Goal: Transaction & Acquisition: Purchase product/service

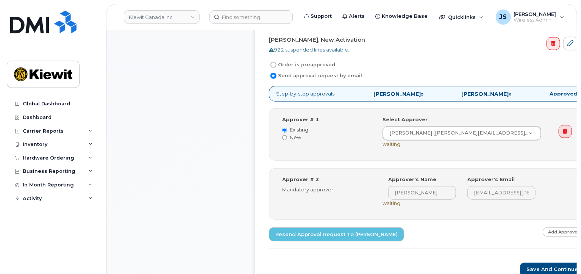
scroll to position [265, 0]
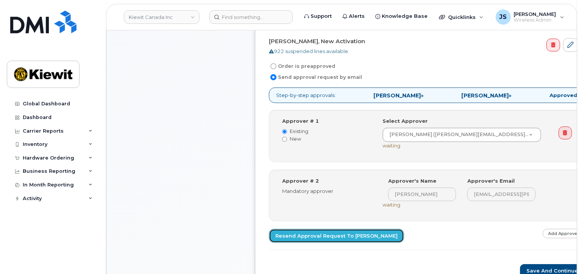
click at [344, 233] on link "Resend Approval Request to Colin Mueller" at bounding box center [336, 236] width 135 height 14
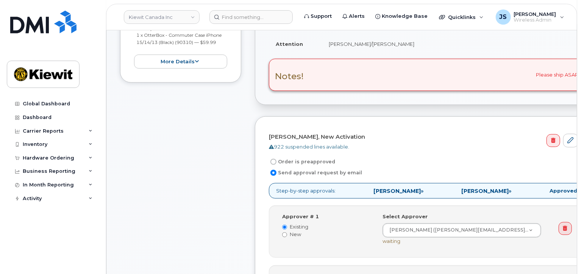
scroll to position [151, 0]
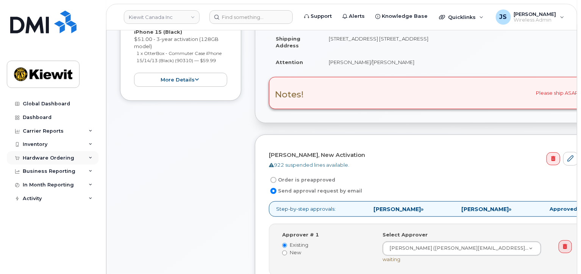
click at [48, 159] on div "Hardware Ordering" at bounding box center [48, 158] width 51 height 6
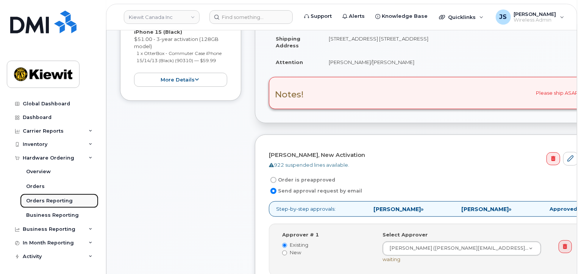
click at [49, 198] on div "Orders Reporting" at bounding box center [49, 200] width 47 height 7
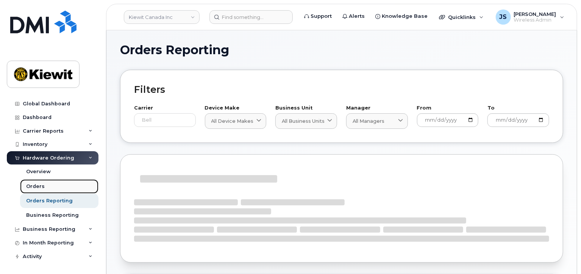
click at [42, 190] on link "Orders" at bounding box center [59, 186] width 78 height 14
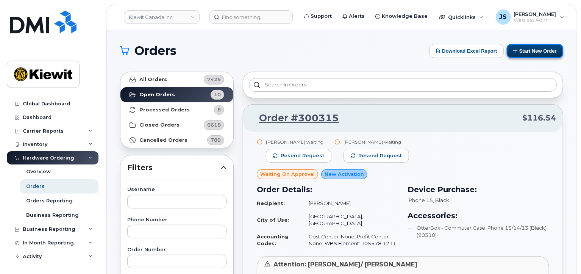
click at [529, 56] on button "Start New Order" at bounding box center [534, 51] width 56 height 14
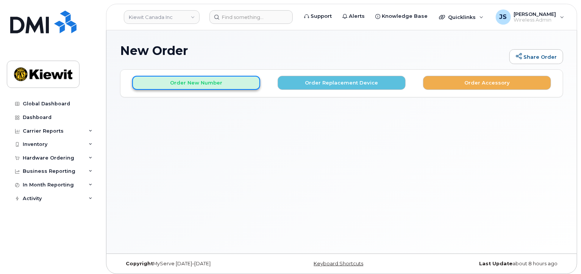
click at [197, 84] on button "Order New Number" at bounding box center [196, 83] width 128 height 14
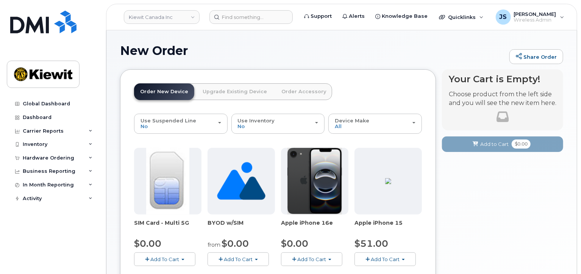
click at [383, 257] on span "Add To Cart" at bounding box center [385, 259] width 29 height 6
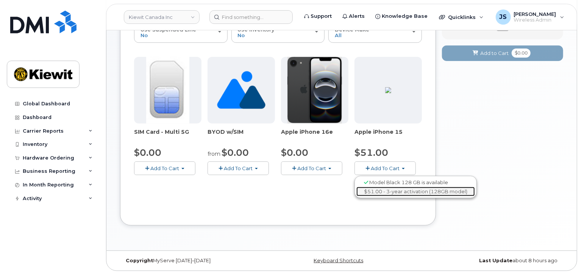
click at [383, 191] on link "$51.00 - 3-year activation (128GB model)" at bounding box center [415, 191] width 118 height 9
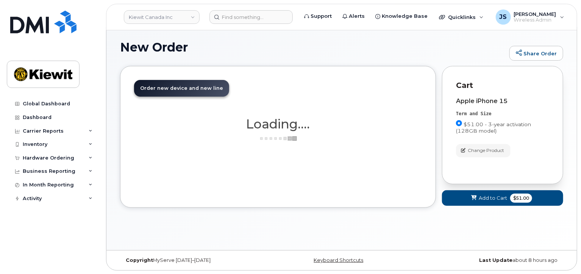
scroll to position [74, 0]
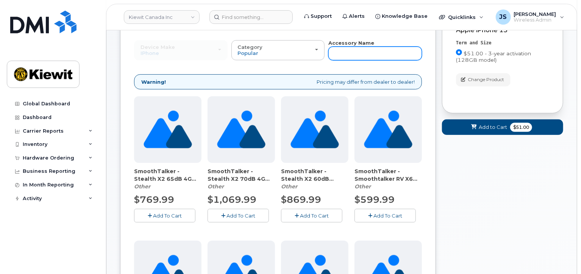
click at [348, 55] on input "text" at bounding box center [374, 54] width 93 height 14
type input "otterbox"
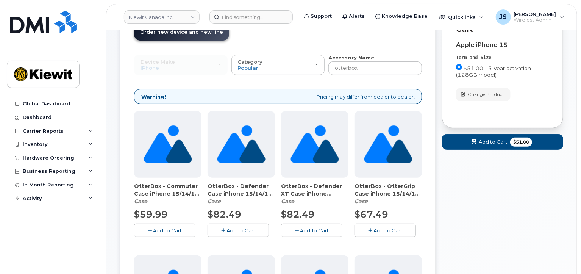
scroll to position [117, 0]
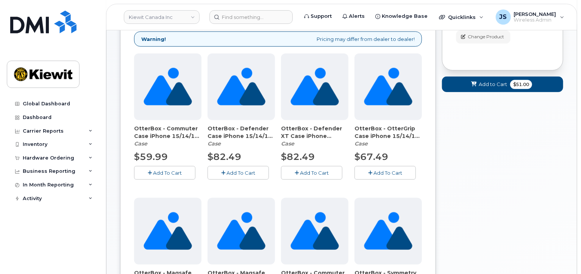
click at [156, 168] on button "Add To Cart" at bounding box center [164, 172] width 61 height 13
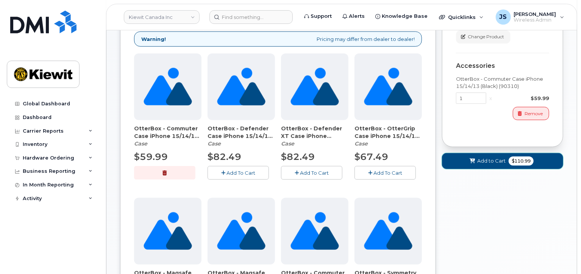
click at [488, 162] on span "Add to Cart" at bounding box center [491, 160] width 28 height 7
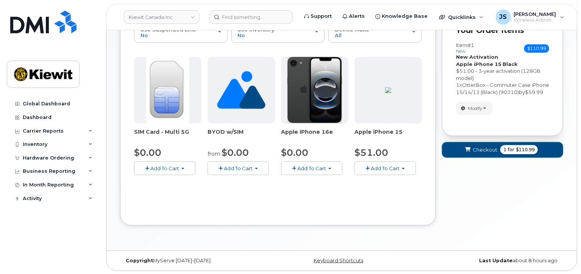
click at [486, 157] on button "Checkout 1 for $110.99" at bounding box center [502, 150] width 121 height 16
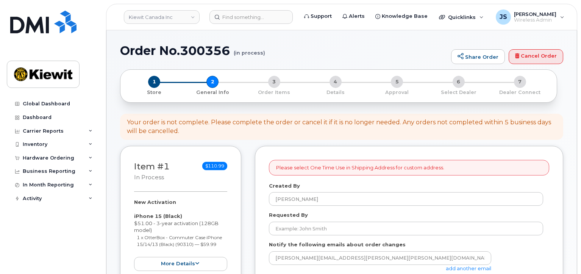
select select
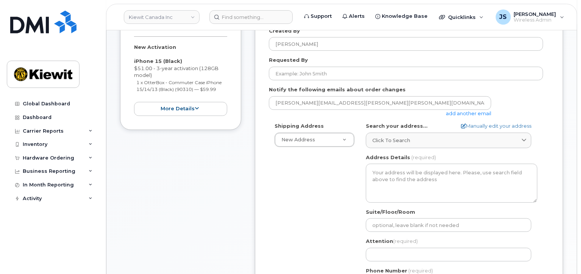
scroll to position [189, 0]
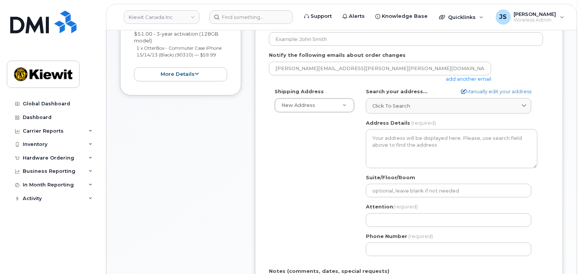
click at [481, 81] on link "add another email" at bounding box center [468, 79] width 45 height 6
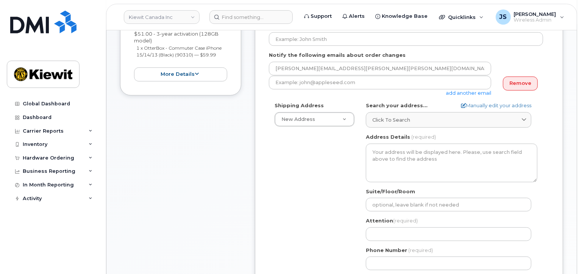
click at [289, 90] on div "add another email" at bounding box center [383, 86] width 228 height 21
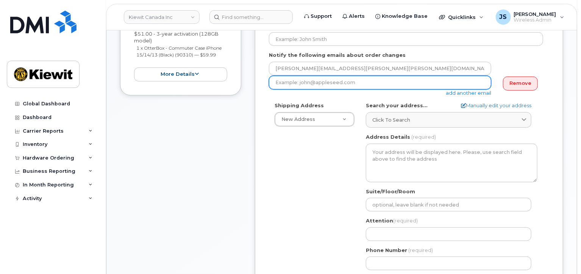
click at [292, 86] on input "email" at bounding box center [380, 83] width 222 height 14
paste input "TB Taylor.Blagdon"
drag, startPoint x: 283, startPoint y: 84, endPoint x: 247, endPoint y: 76, distance: 36.9
click at [248, 76] on div "Item #1 in process $110.99 New Activation iPhone 15 (Black) $51.00 - 3-year act…" at bounding box center [341, 178] width 443 height 445
type input "[PERSON_NAME][EMAIL_ADDRESS][PERSON_NAME][DOMAIN_NAME]"
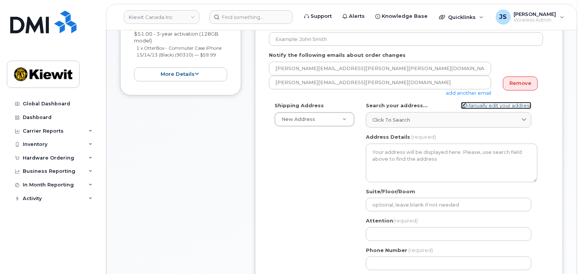
click at [497, 106] on link "Manually edit your address" at bounding box center [496, 105] width 70 height 7
select select
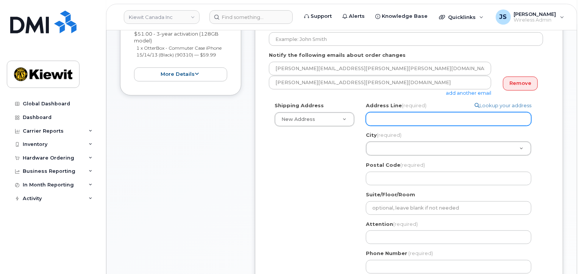
click at [383, 117] on input "Address Line (required)" at bounding box center [448, 119] width 165 height 14
paste input "14 Lower Jarvis Street"
type input "14 Lower Jarvis Street"
select select
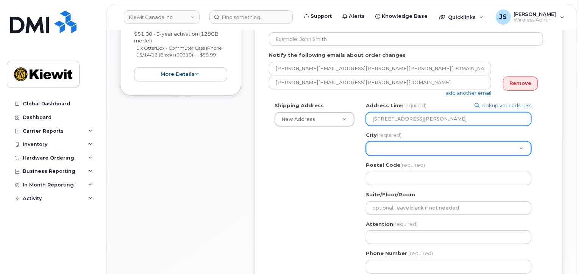
type input "14 Lower Jarvis Street"
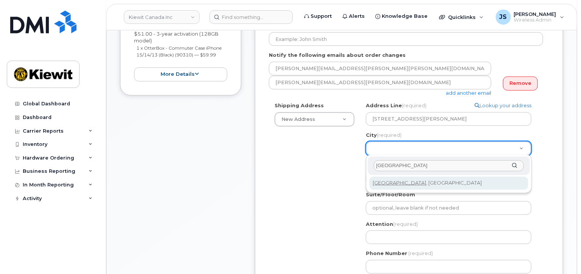
type input "toronto"
select select
type input "4934"
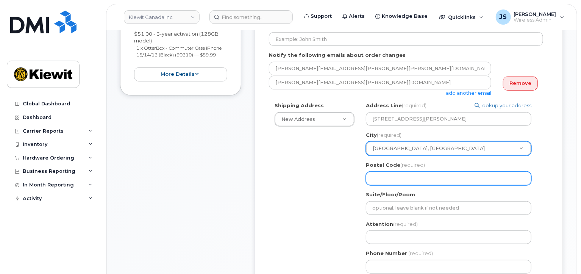
click at [410, 180] on input "Postal Code (required)" at bounding box center [448, 178] width 165 height 14
paste input "M5E 1N1"
select select
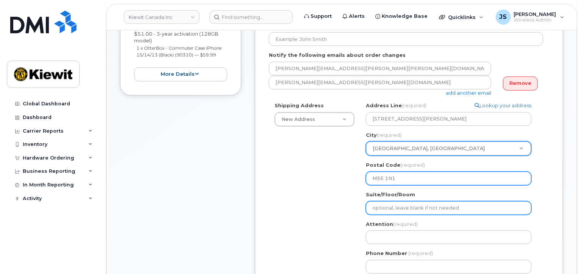
type input "M5E 1N1"
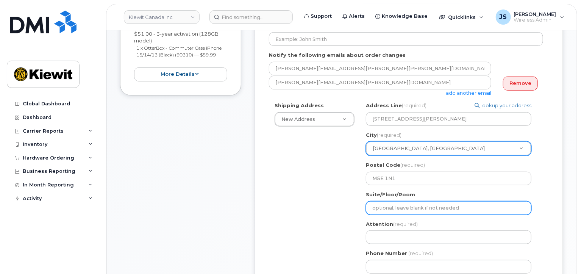
click at [384, 204] on input "Suite/Floor/Room" at bounding box center [448, 208] width 165 height 14
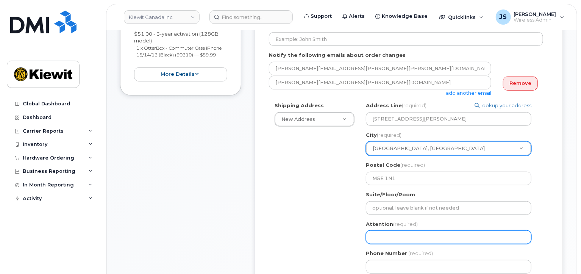
click at [383, 237] on input "Attention (required)" at bounding box center [448, 237] width 165 height 14
click at [389, 238] on input "Attention (required)" at bounding box center [448, 237] width 165 height 14
paste input "Bailey.Rempel"
select select
type input "Bailey.Rempel"
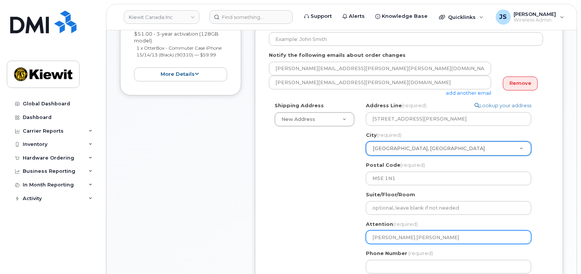
click at [386, 237] on input "Bailey.Rempel" at bounding box center [448, 237] width 165 height 14
select select
type input "BaileyRempel"
select select
type input "Bailey Rempel"
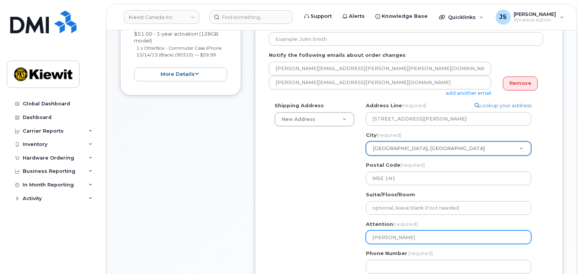
click at [412, 239] on input "Bailey Rempel" at bounding box center [448, 237] width 165 height 14
select select
type input "Bailey Rempel/"
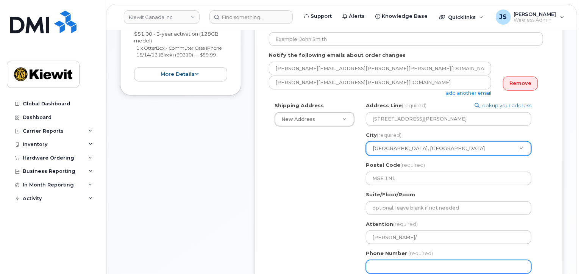
click at [438, 260] on input "Phone Number" at bounding box center [448, 267] width 165 height 14
type input "877772770"
select select
type input "8777727707"
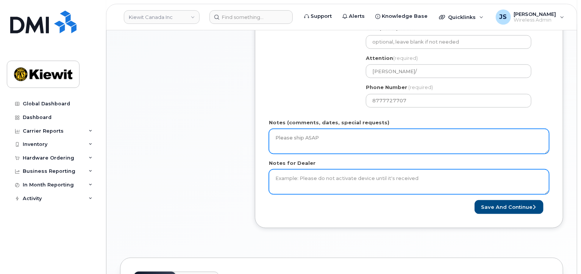
type textarea "Please ship ASAP"
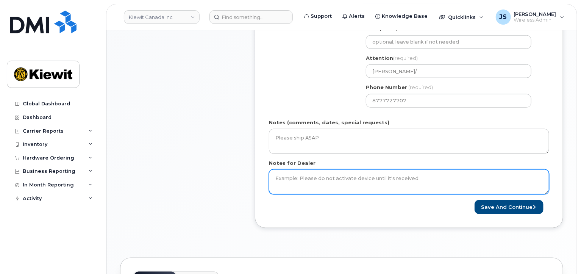
click at [330, 176] on textarea "Notes for Dealer" at bounding box center [409, 181] width 280 height 25
type textarea "Please ship ASAP"
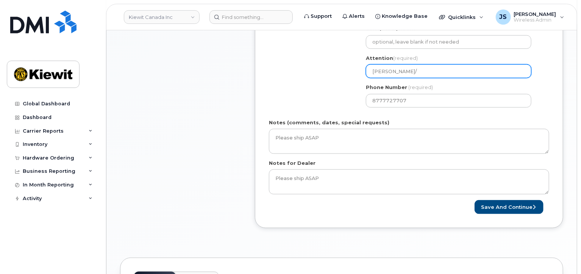
click at [412, 66] on input "Bailey Rempel/" at bounding box center [448, 71] width 165 height 14
paste input "[PERSON_NAME]"
type input "[PERSON_NAME]/[PERSON_NAME]"
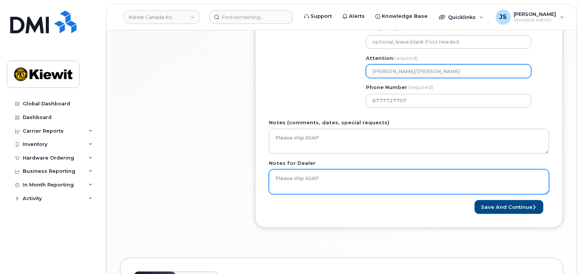
select select
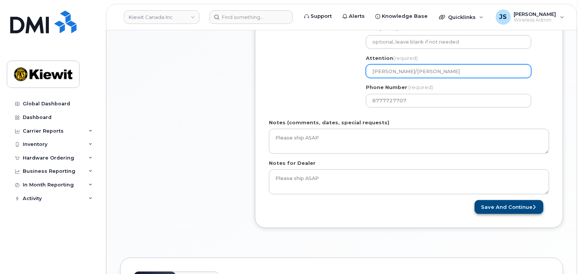
type input "[PERSON_NAME]/[PERSON_NAME]"
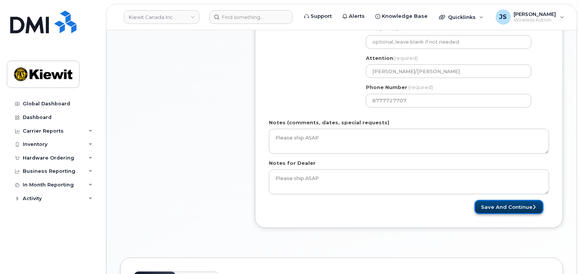
click at [518, 209] on button "Save and Continue" at bounding box center [508, 207] width 69 height 14
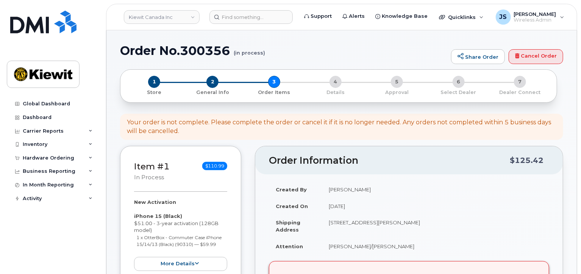
scroll to position [151, 0]
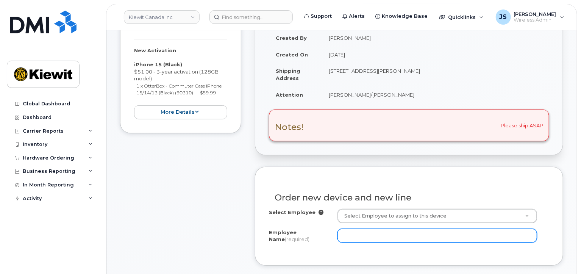
click at [381, 234] on input "Employee Name (required)" at bounding box center [436, 236] width 199 height 14
paste input "[PERSON_NAME]"
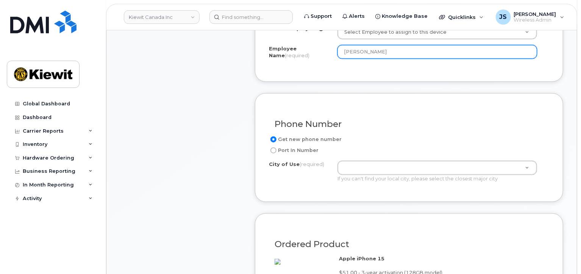
scroll to position [341, 0]
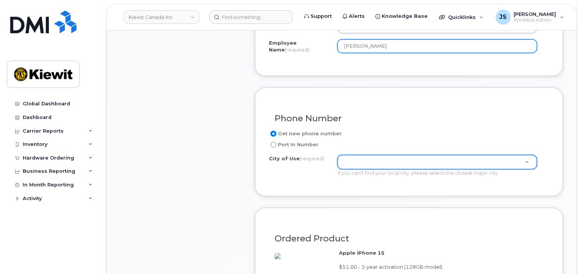
type input "[PERSON_NAME]"
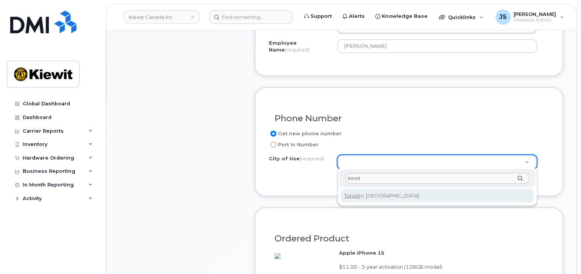
type input "toront"
type input "4934"
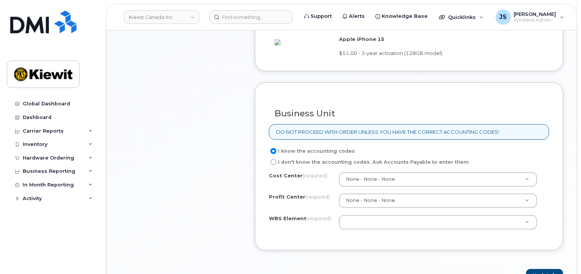
scroll to position [719, 0]
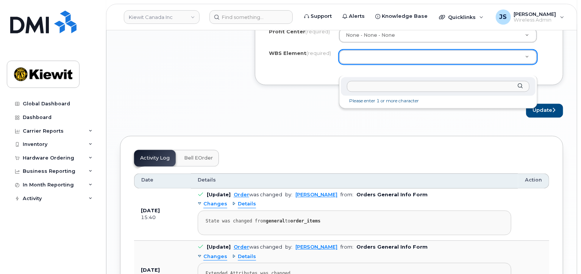
click at [394, 88] on input "text" at bounding box center [438, 86] width 182 height 11
paste input "104678.1184"
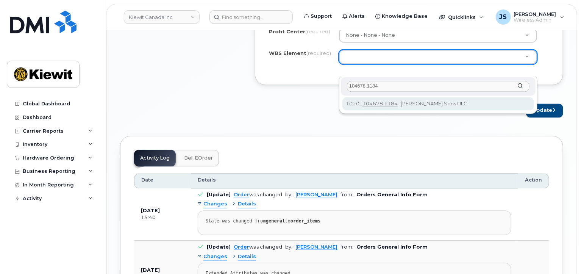
type input "104678.1184"
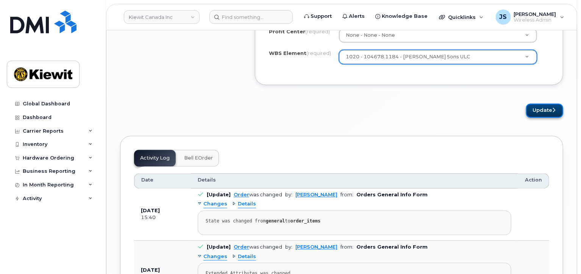
click at [539, 118] on button "Update" at bounding box center [544, 111] width 37 height 14
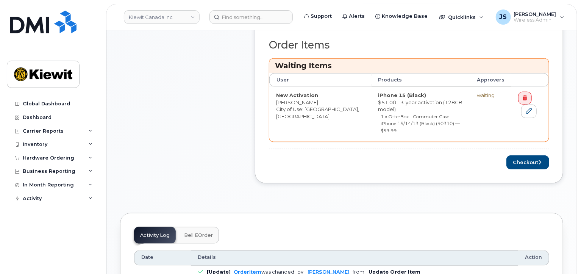
scroll to position [341, 0]
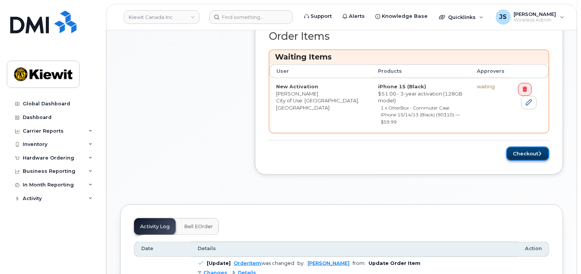
click at [521, 146] on button "Checkout" at bounding box center [527, 153] width 43 height 14
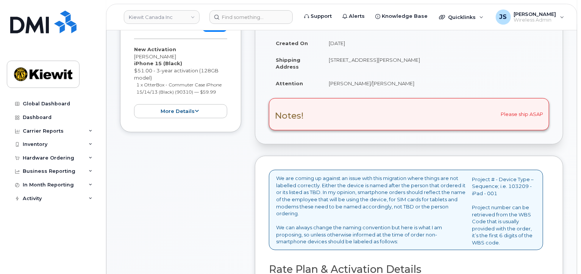
scroll to position [265, 0]
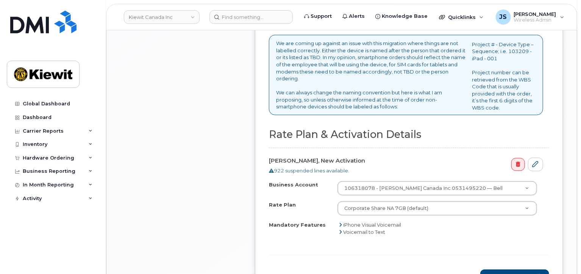
click at [508, 267] on form "Rate Plan & Activation Details Aleksandra Avramovic, New Activation 922 suspend…" at bounding box center [409, 206] width 280 height 154
click at [501, 269] on button "Save and Continue" at bounding box center [514, 276] width 69 height 14
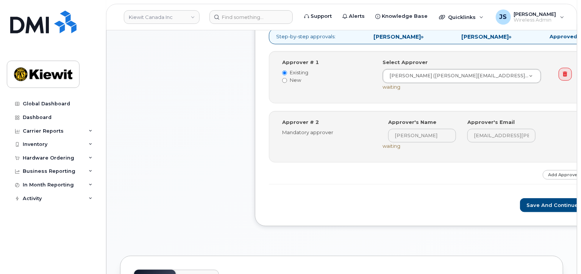
scroll to position [454, 0]
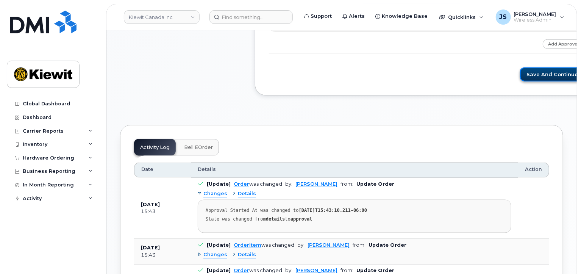
click at [520, 73] on button "Save and Continue" at bounding box center [552, 74] width 64 height 14
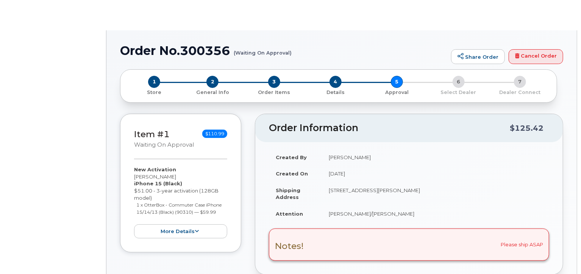
radio input "true"
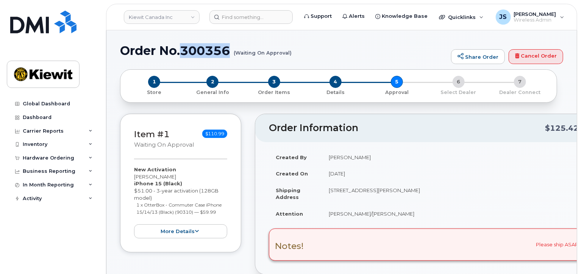
drag, startPoint x: 231, startPoint y: 52, endPoint x: 181, endPoint y: 55, distance: 49.7
click at [181, 55] on h1 "Order No.300356 (Waiting On Approval)" at bounding box center [283, 50] width 327 height 13
copy h1 "300356"
